Goal: Task Accomplishment & Management: Manage account settings

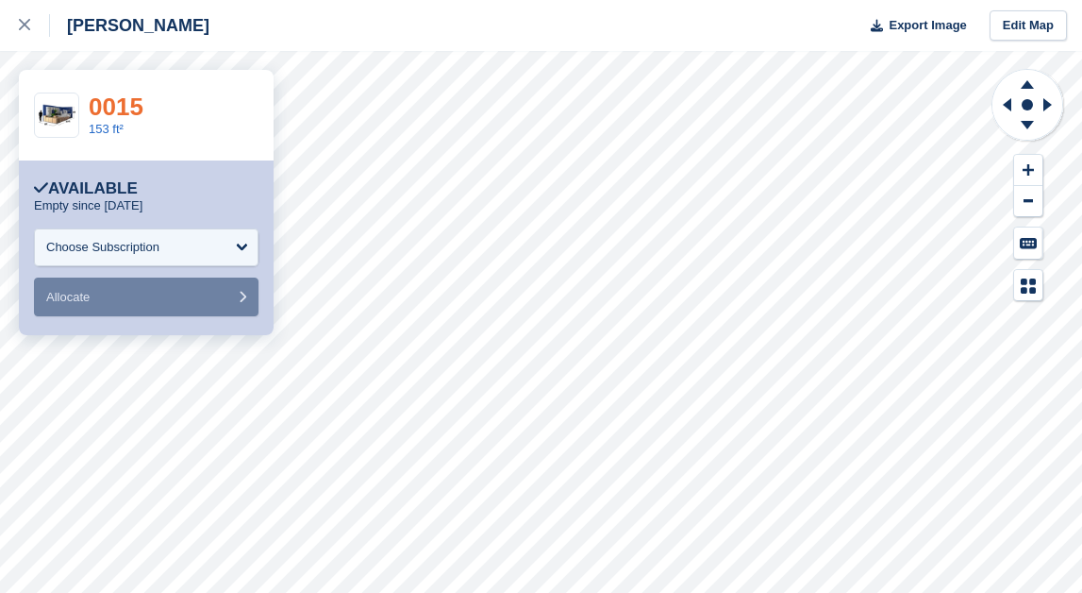
drag, startPoint x: 120, startPoint y: 244, endPoint x: 124, endPoint y: 100, distance: 144.4
click at [124, 100] on turbo-frame "**********" at bounding box center [146, 202] width 255 height 265
click at [124, 100] on link "0015" at bounding box center [116, 106] width 55 height 28
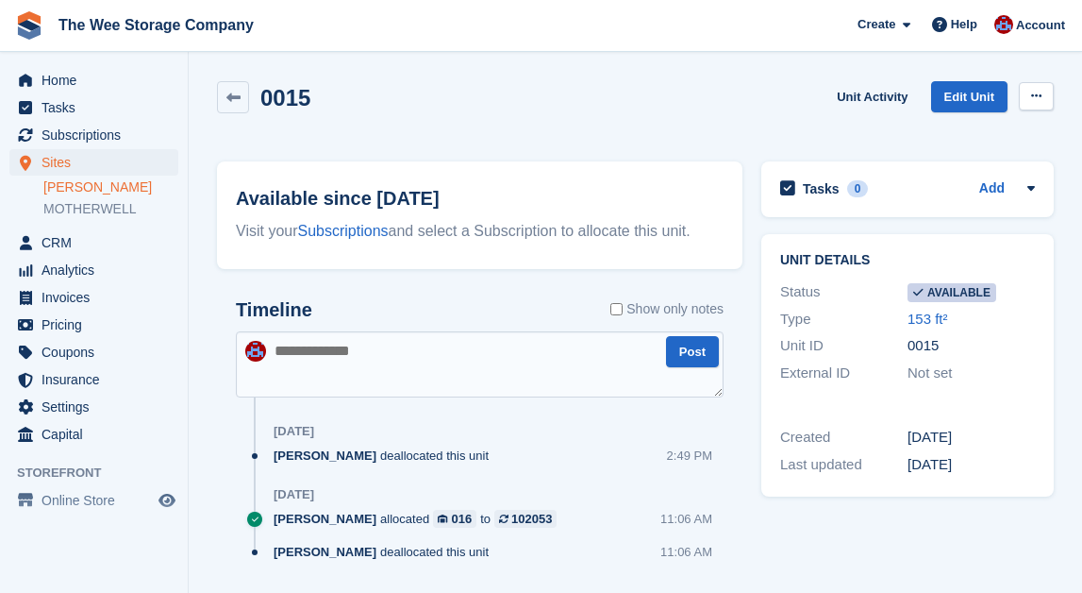
click at [1037, 94] on icon at bounding box center [1036, 96] width 10 height 12
click at [944, 132] on p "Make unavailable" at bounding box center [963, 133] width 164 height 25
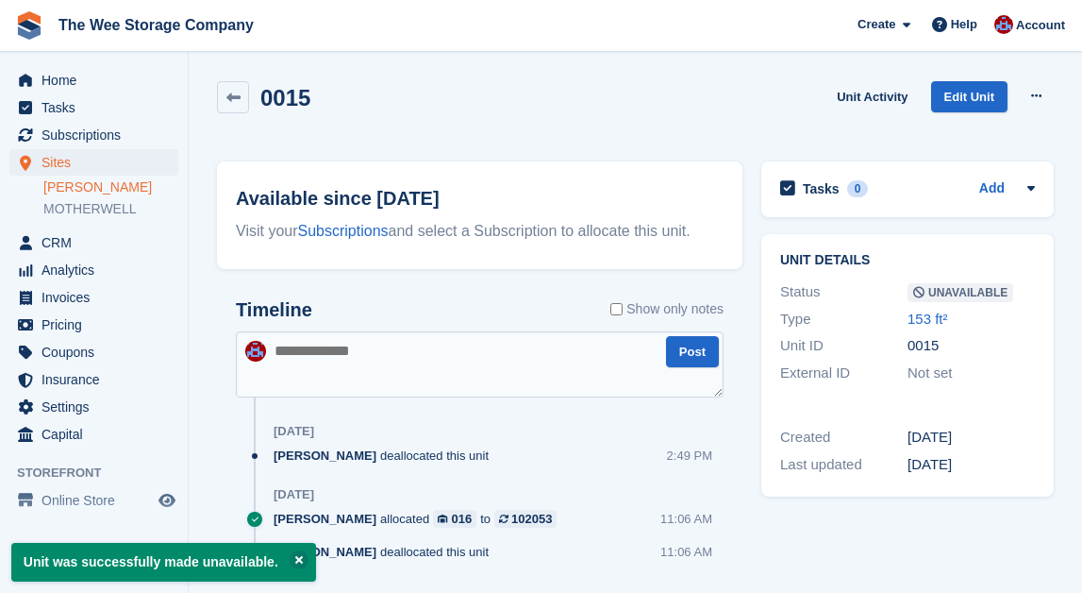
click at [640, 81] on div "0015 Unit Activity Edit Unit Make Available Delete unit" at bounding box center [635, 108] width 837 height 54
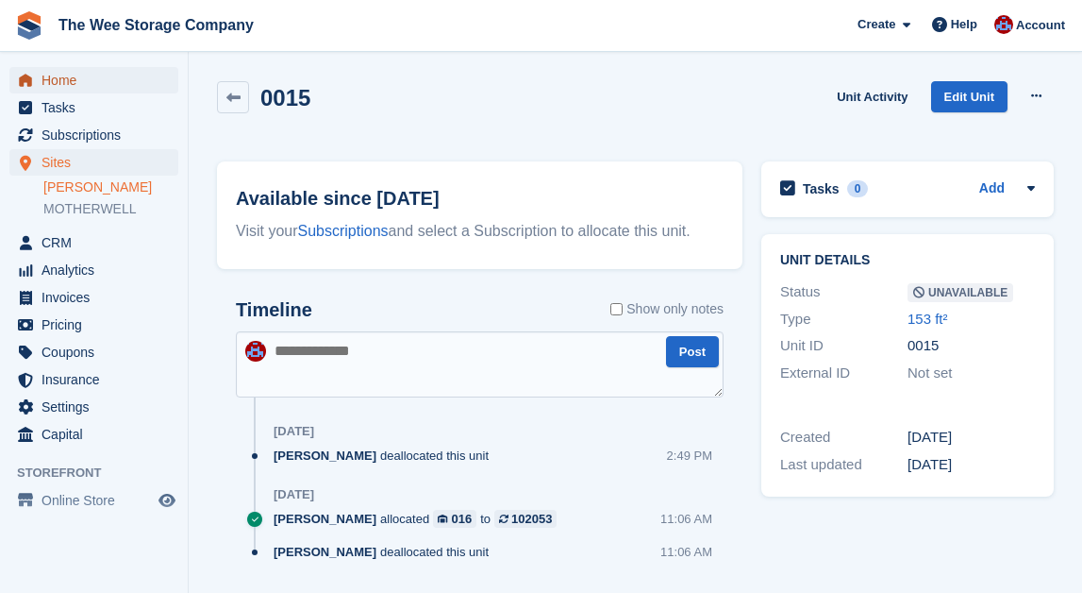
click at [75, 70] on span "Home" at bounding box center [98, 80] width 113 height 26
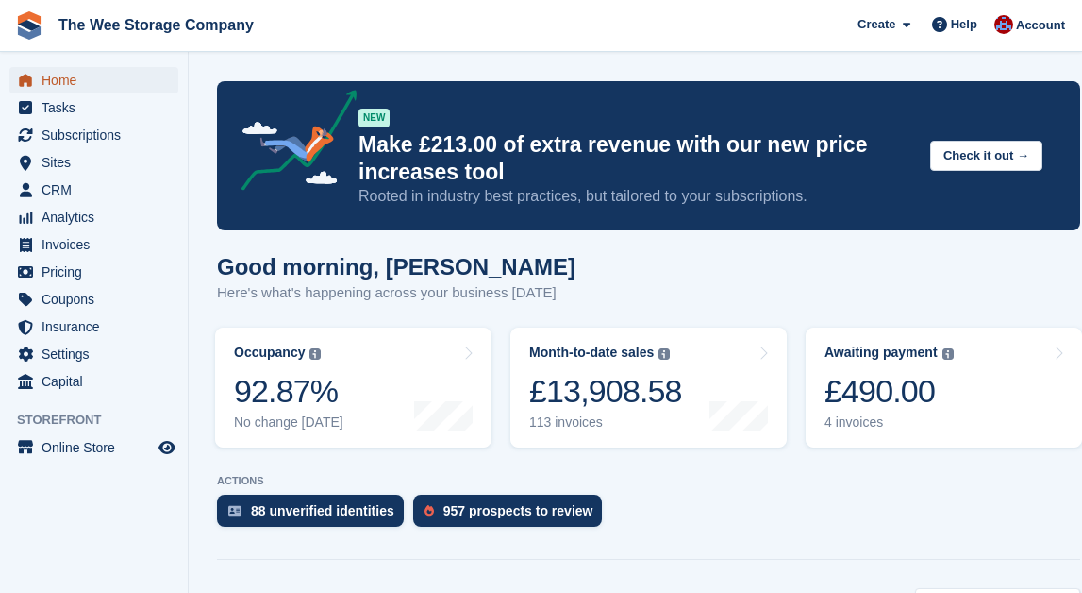
click at [88, 77] on span "Home" at bounding box center [98, 80] width 113 height 26
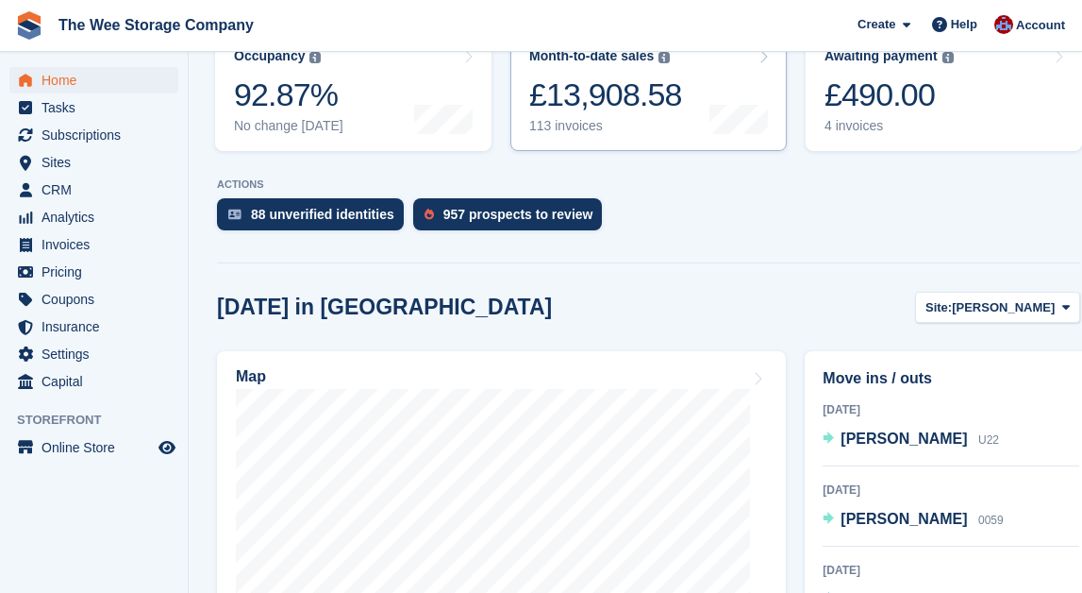
scroll to position [297, 0]
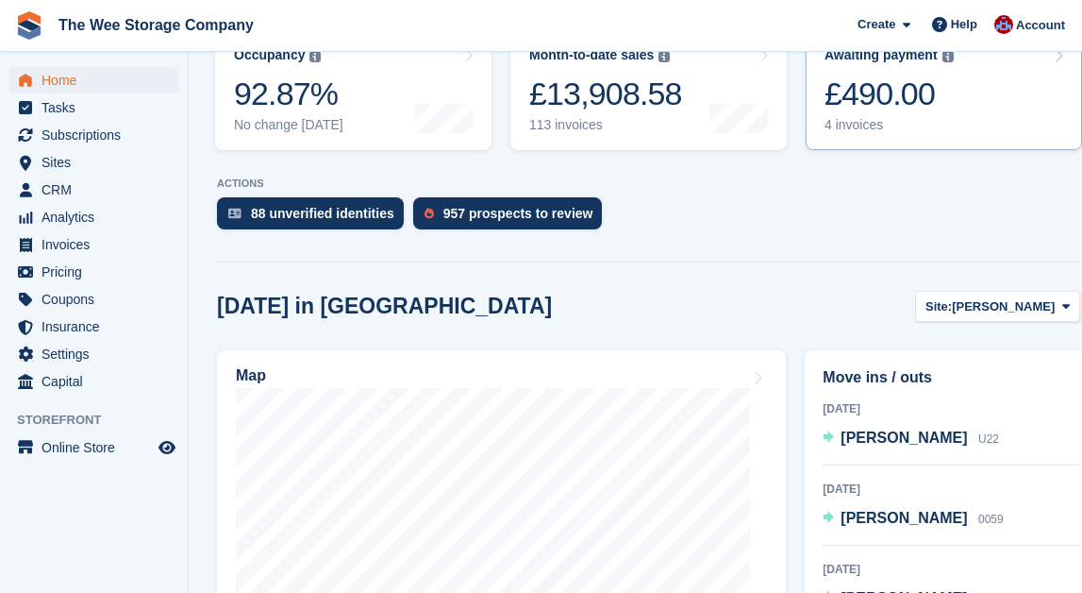
click at [897, 94] on div "£490.00" at bounding box center [889, 94] width 129 height 39
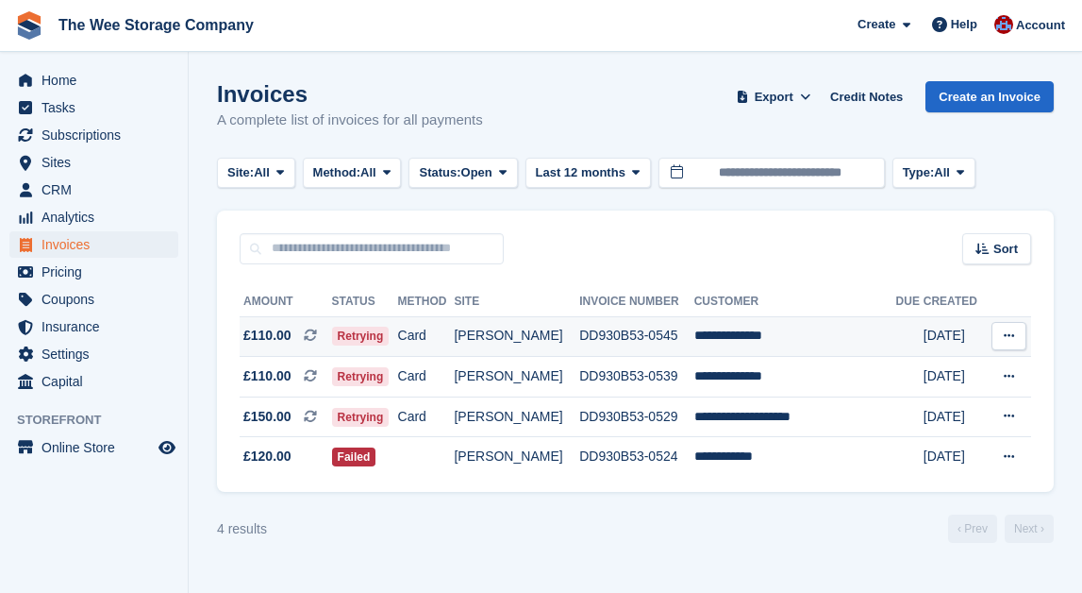
click at [598, 330] on td "DD930B53-0545" at bounding box center [636, 336] width 114 height 41
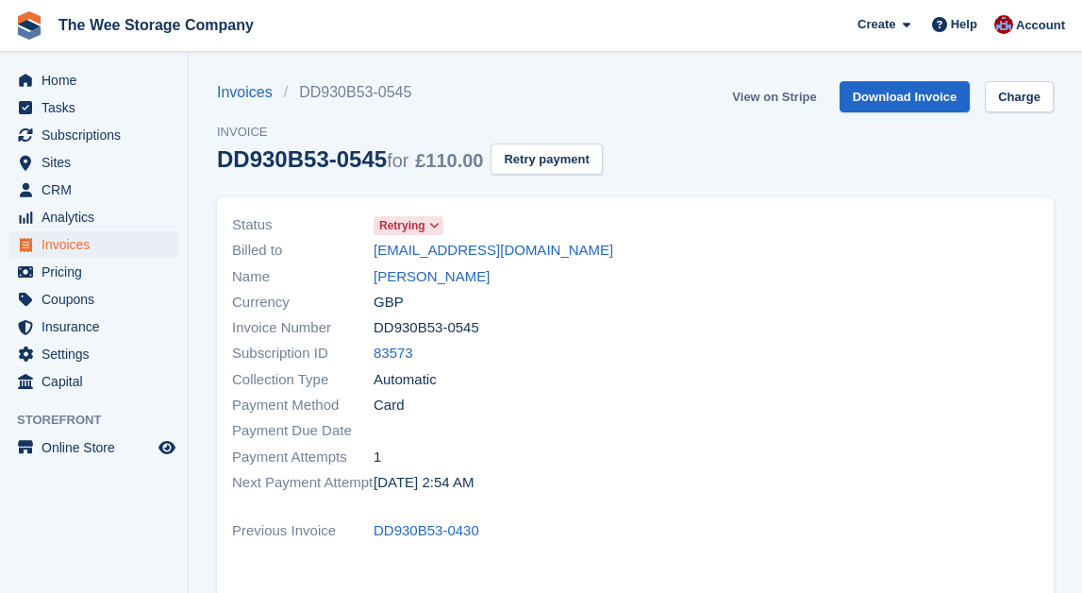
click at [784, 97] on link "View on Stripe" at bounding box center [774, 96] width 99 height 31
